Goal: Navigation & Orientation: Find specific page/section

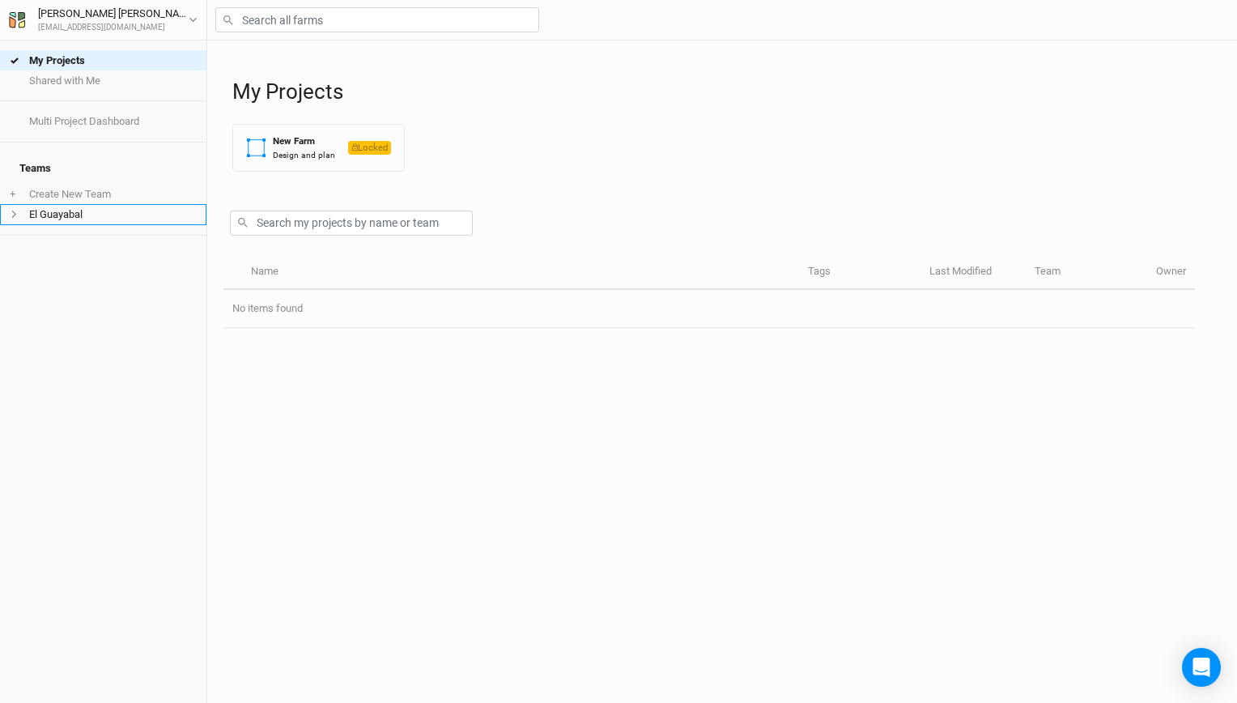
click at [99, 204] on li "El Guayabal" at bounding box center [103, 214] width 206 height 20
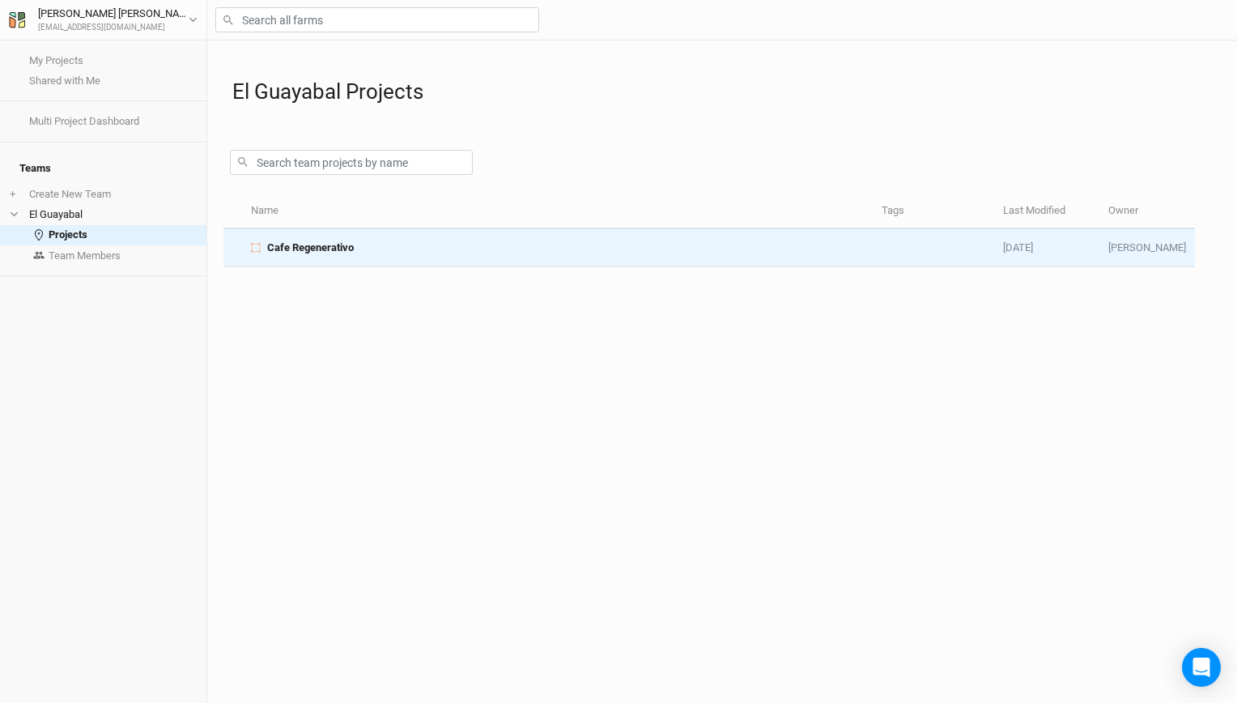
click at [354, 244] on div "Cafe Regenerativo" at bounding box center [557, 247] width 613 height 15
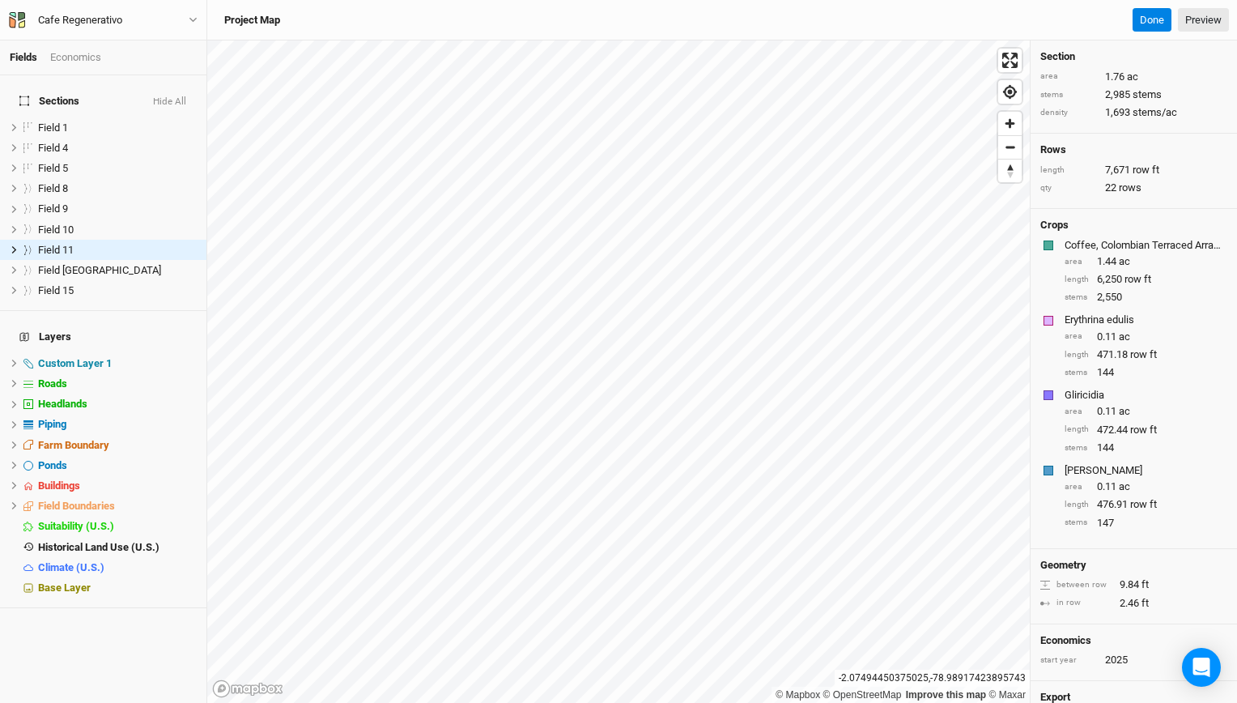
click at [1112, 246] on div "Coffee, Colombian Terraced Arrabica" at bounding box center [1143, 245] width 159 height 15
click at [1113, 235] on div "Crops Coffee, Colombian Terraced Arrabica area 1.44 ac length 6,250 row ft stem…" at bounding box center [1133, 379] width 206 height 340
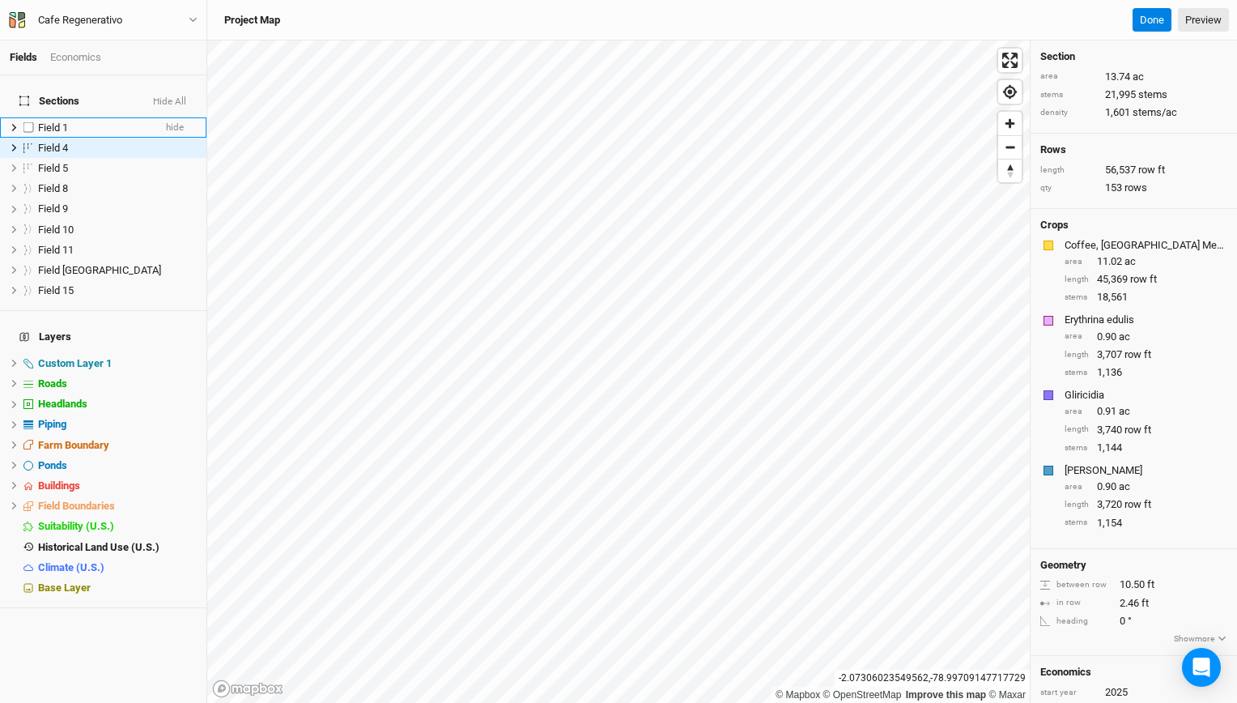
click at [59, 121] on span "Field 1" at bounding box center [53, 127] width 30 height 12
click at [174, 96] on button "Hide All" at bounding box center [169, 101] width 35 height 11
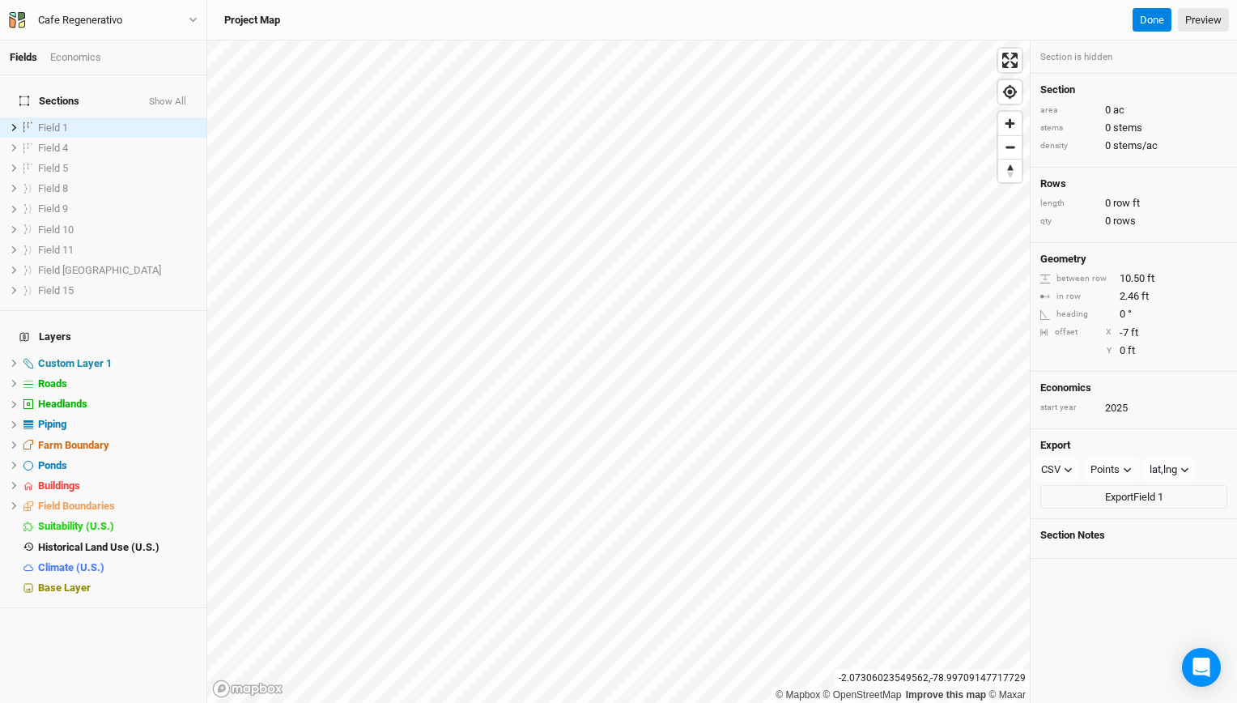
click at [174, 96] on button "Show All" at bounding box center [167, 101] width 39 height 11
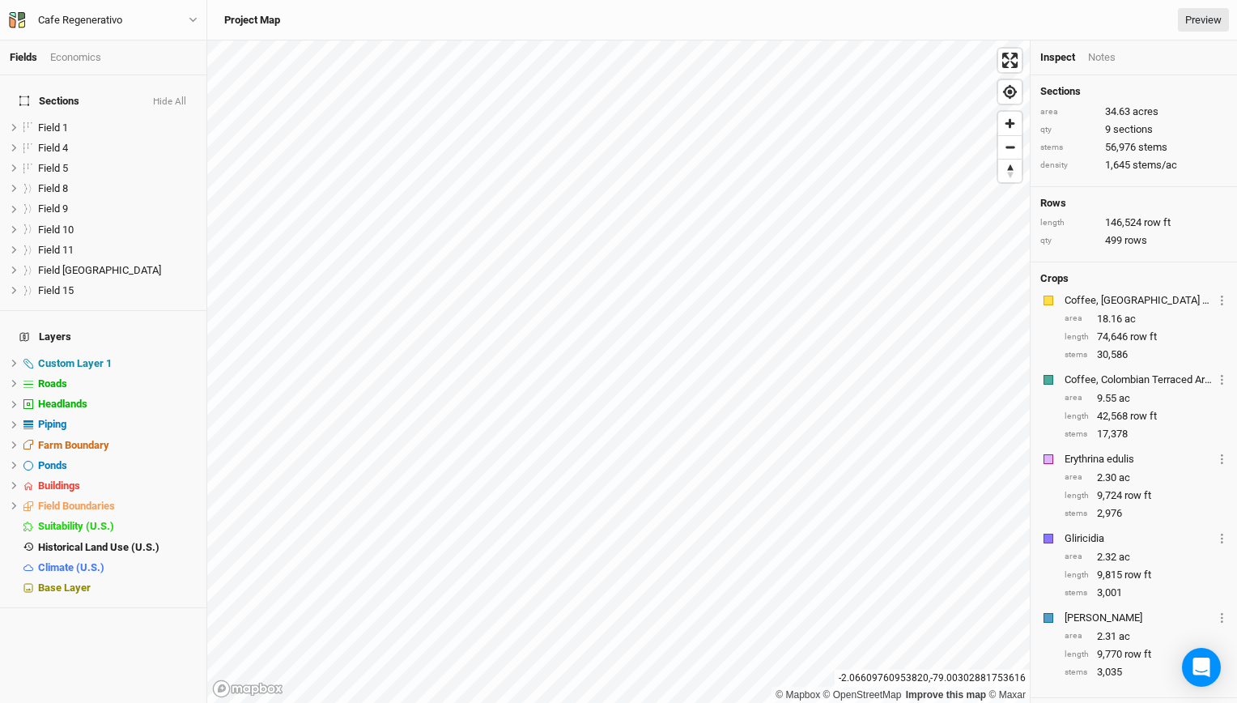
click at [27, 57] on link "Fields" at bounding box center [24, 57] width 28 height 12
click at [68, 60] on div "Economics" at bounding box center [75, 57] width 51 height 15
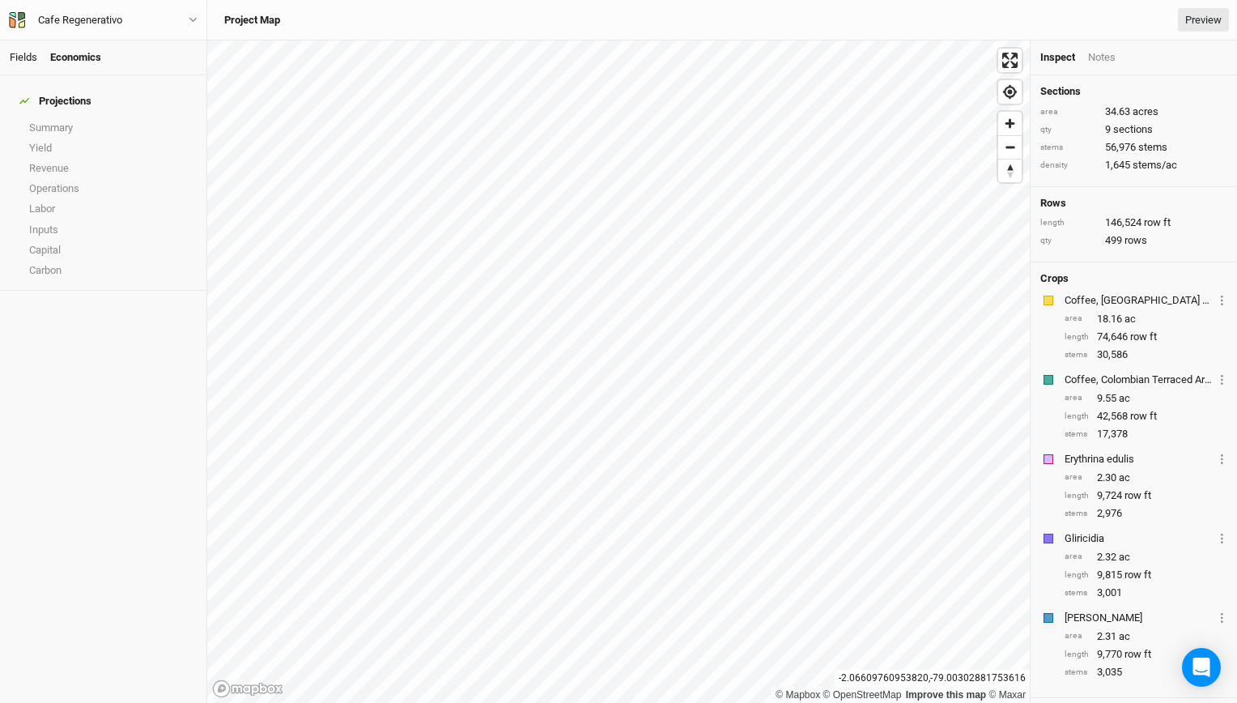
click at [31, 58] on link "Fields" at bounding box center [24, 57] width 28 height 12
